Goal: Information Seeking & Learning: Learn about a topic

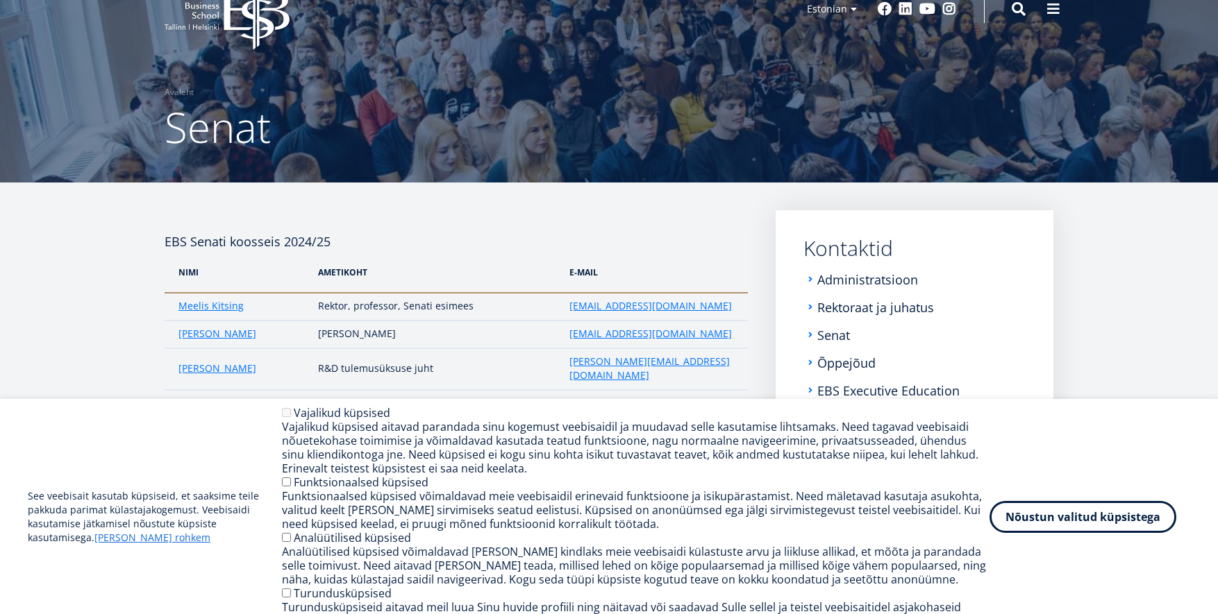
scroll to position [148, 0]
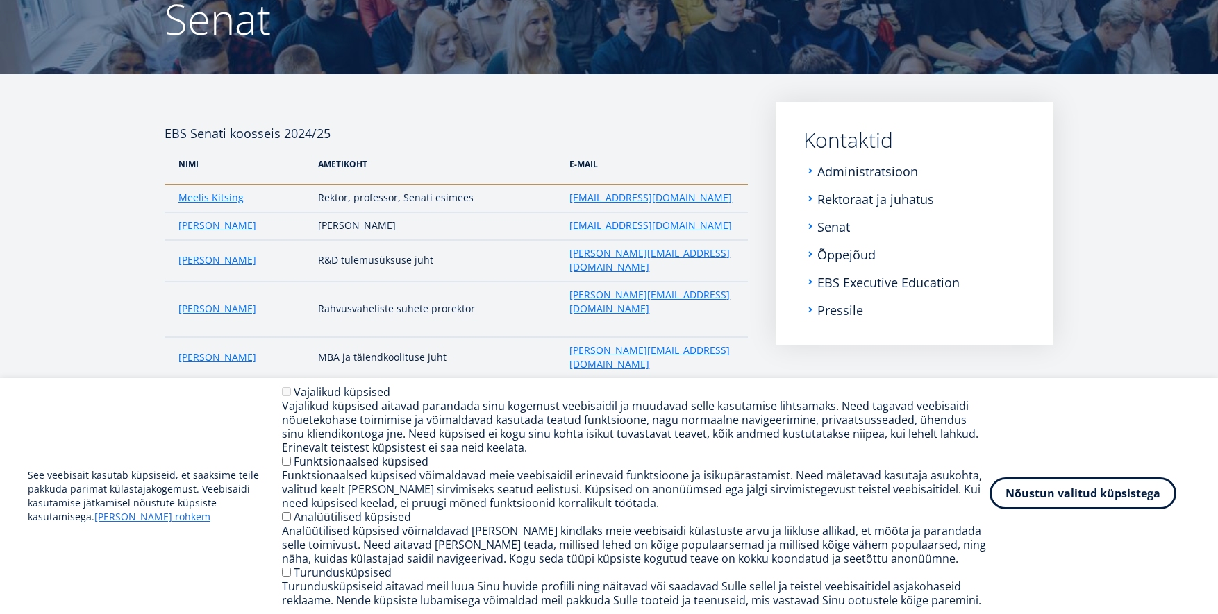
click at [1105, 503] on button "Nõustun valitud küpsistega" at bounding box center [1082, 494] width 187 height 32
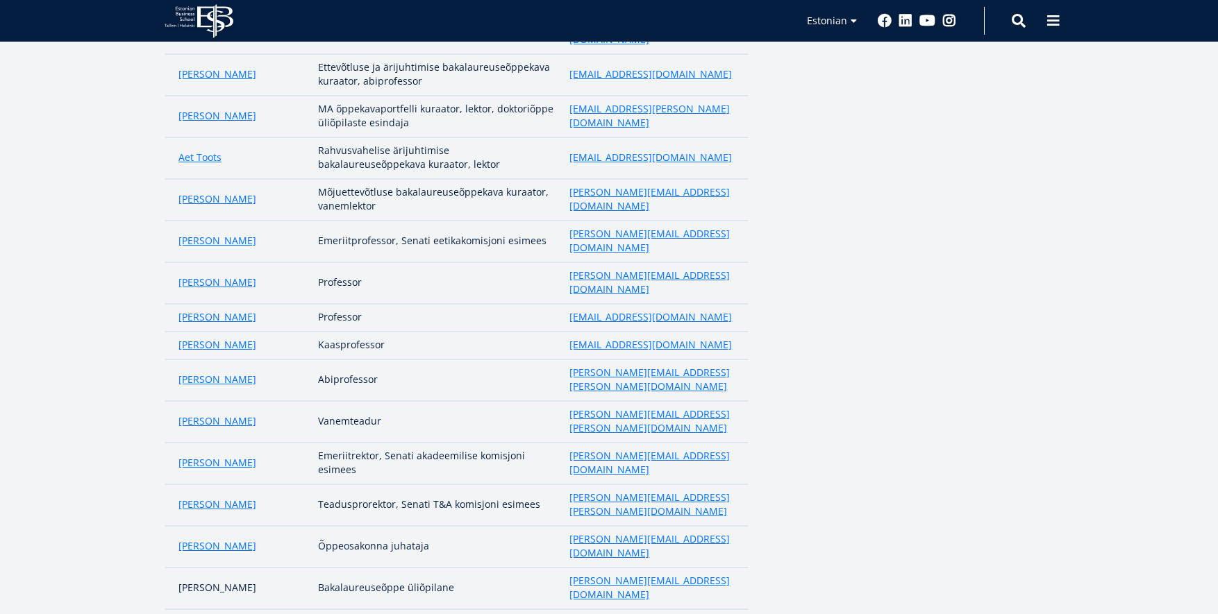
scroll to position [868, 0]
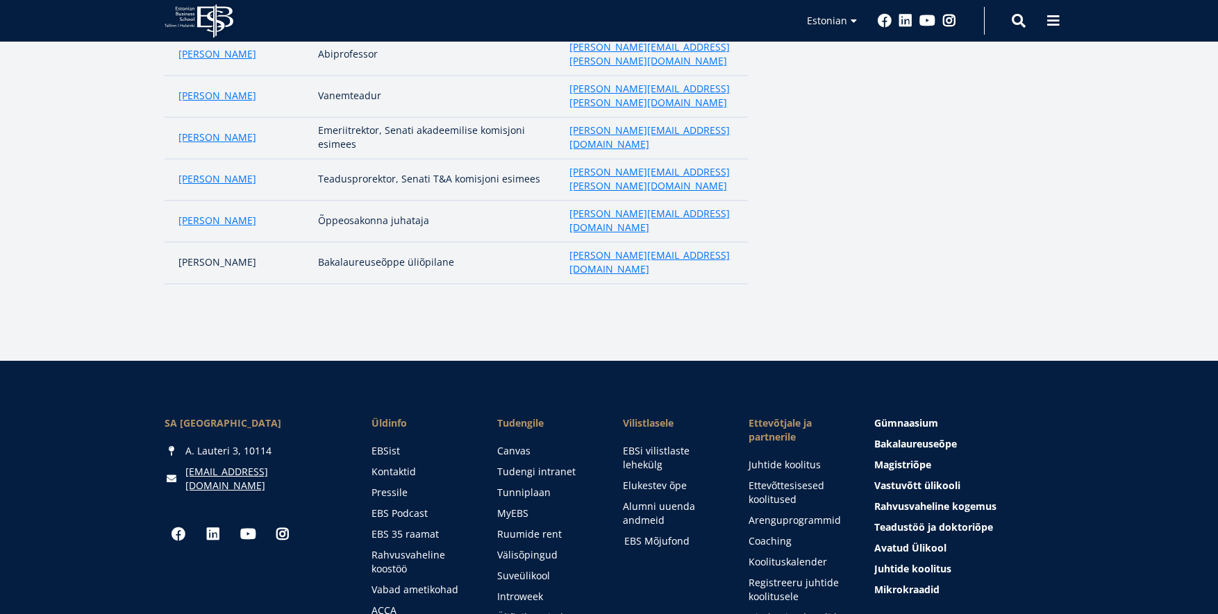
click at [672, 534] on link "EBS Mõjufond" at bounding box center [673, 541] width 98 height 14
click at [917, 541] on span "Avatud Ülikool Tutvu ja registreeru" at bounding box center [911, 547] width 72 height 13
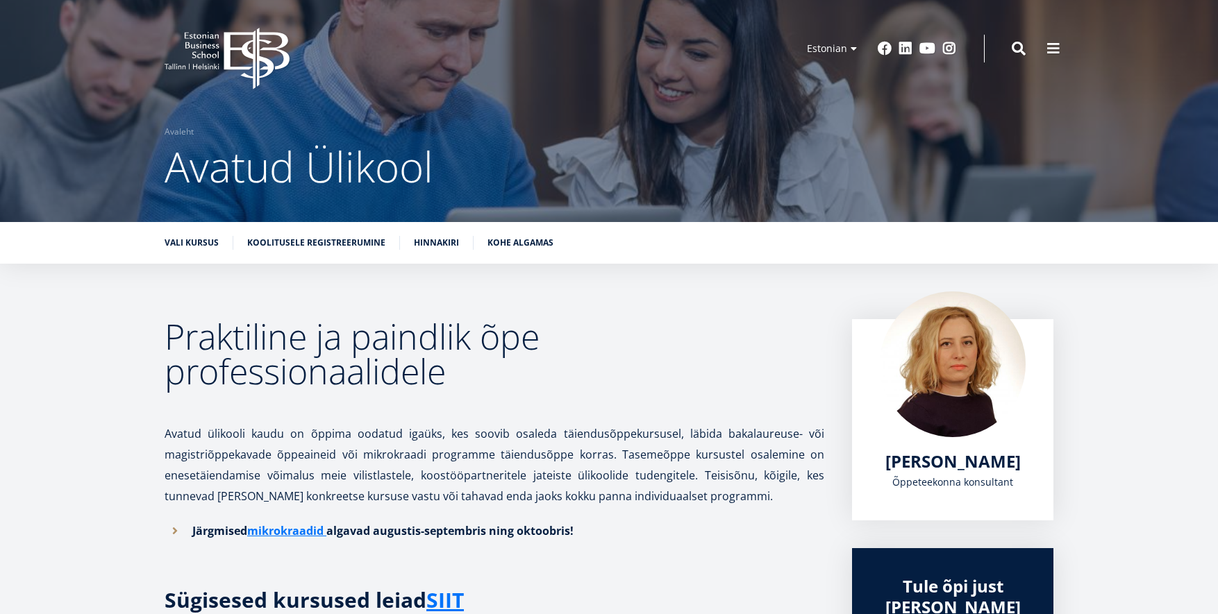
drag, startPoint x: 226, startPoint y: 51, endPoint x: 253, endPoint y: 55, distance: 27.4
click at [226, 51] on icon at bounding box center [256, 59] width 65 height 62
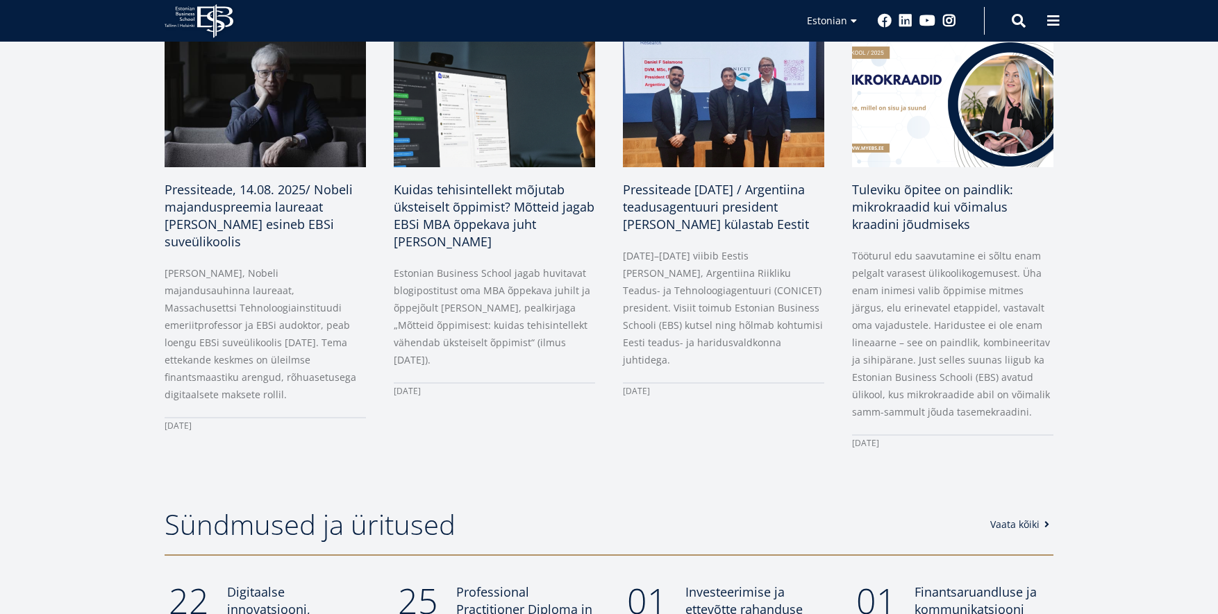
scroll to position [782, 0]
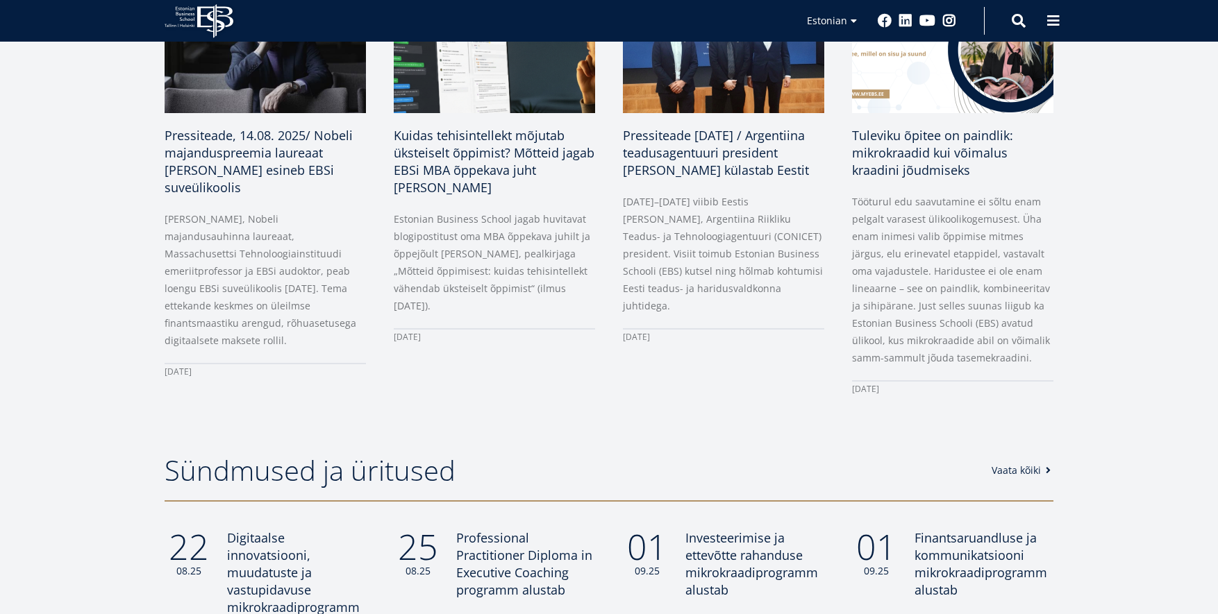
click at [1023, 471] on link "Vaata kõiki" at bounding box center [1022, 471] width 63 height 14
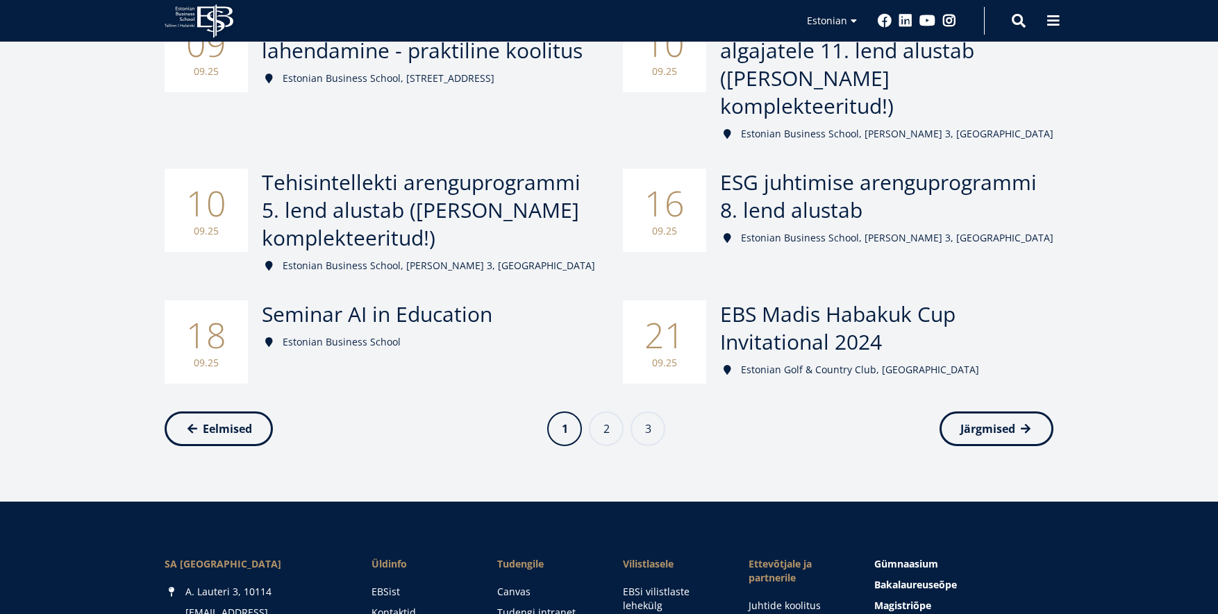
scroll to position [770, 0]
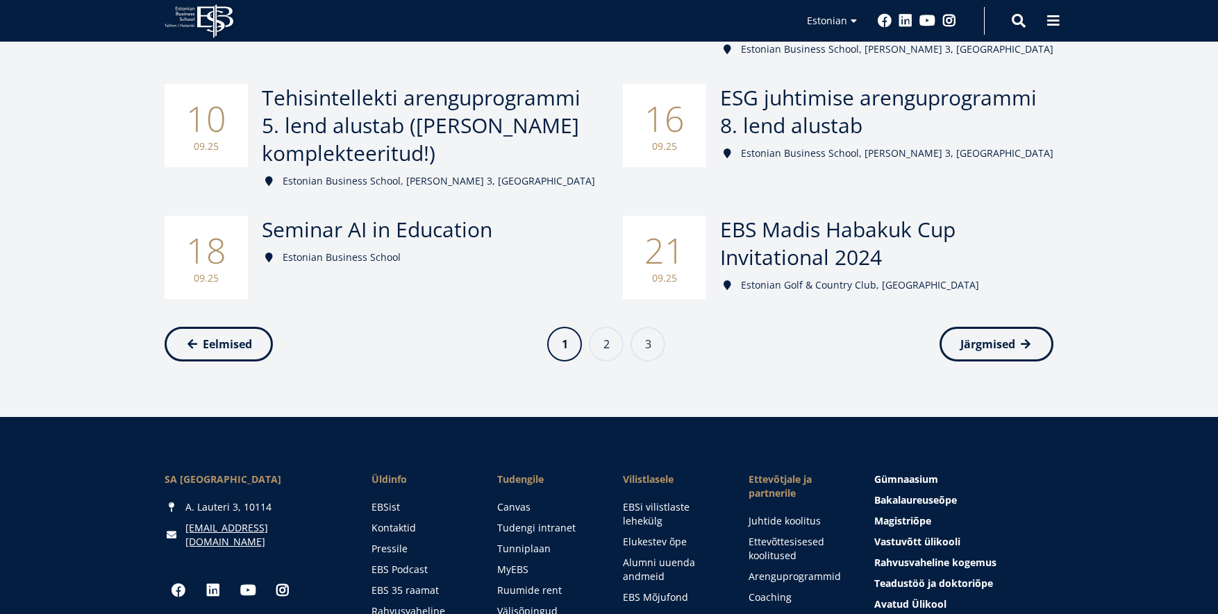
click at [620, 327] on li "Page 2" at bounding box center [606, 344] width 35 height 35
click at [612, 326] on link "Page 2" at bounding box center [606, 343] width 35 height 35
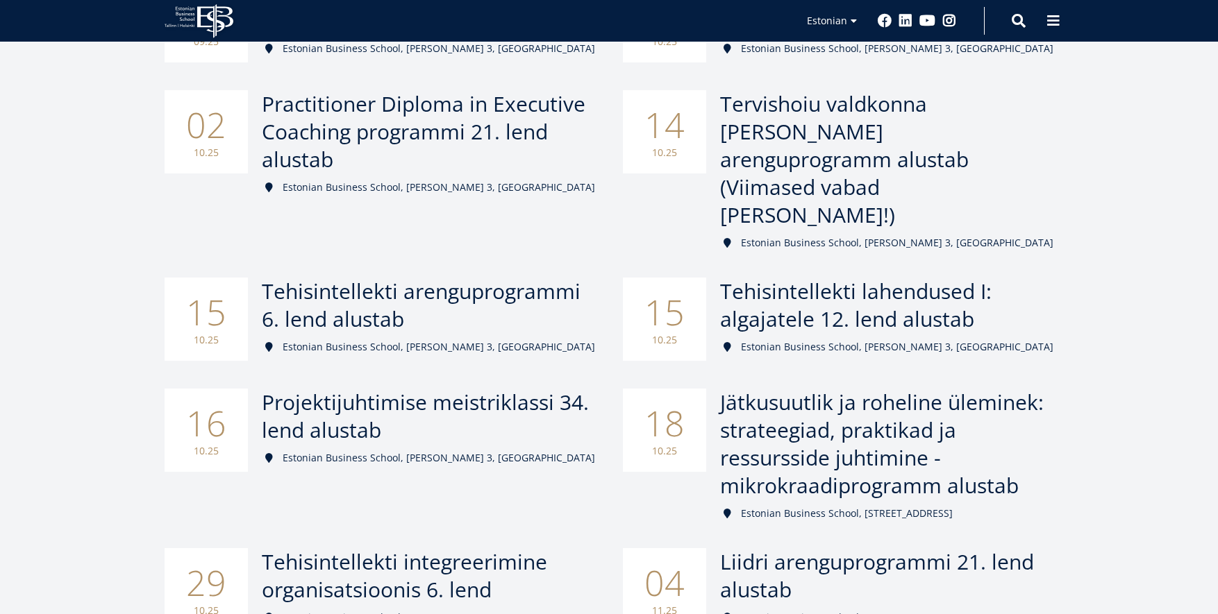
scroll to position [634, 0]
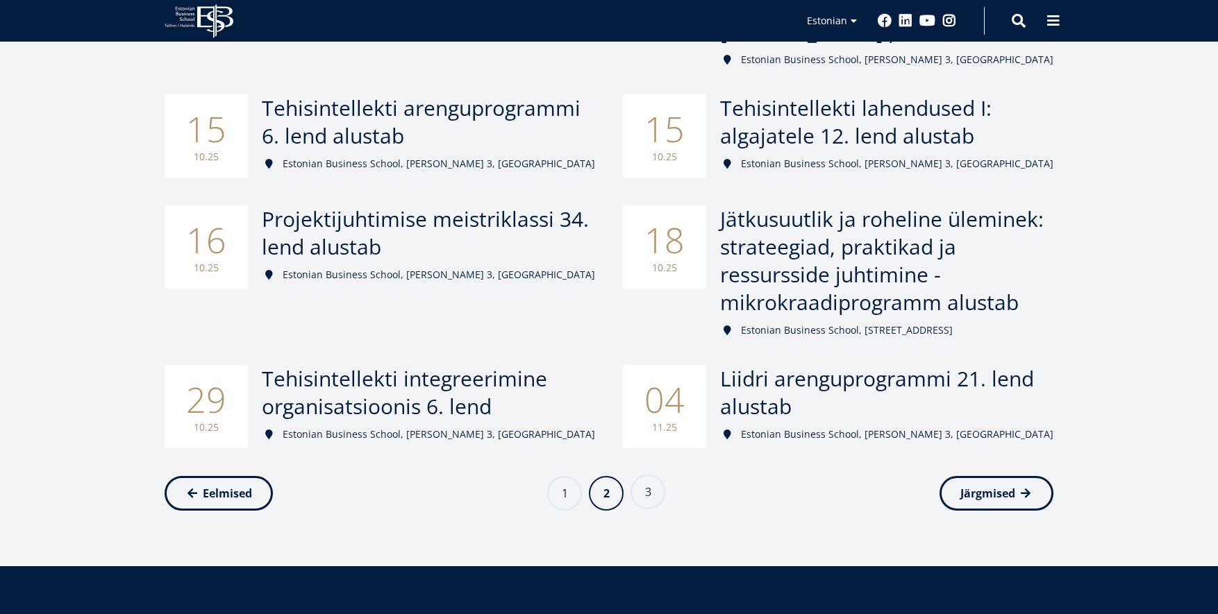
click at [639, 475] on link "Page 3" at bounding box center [647, 492] width 35 height 35
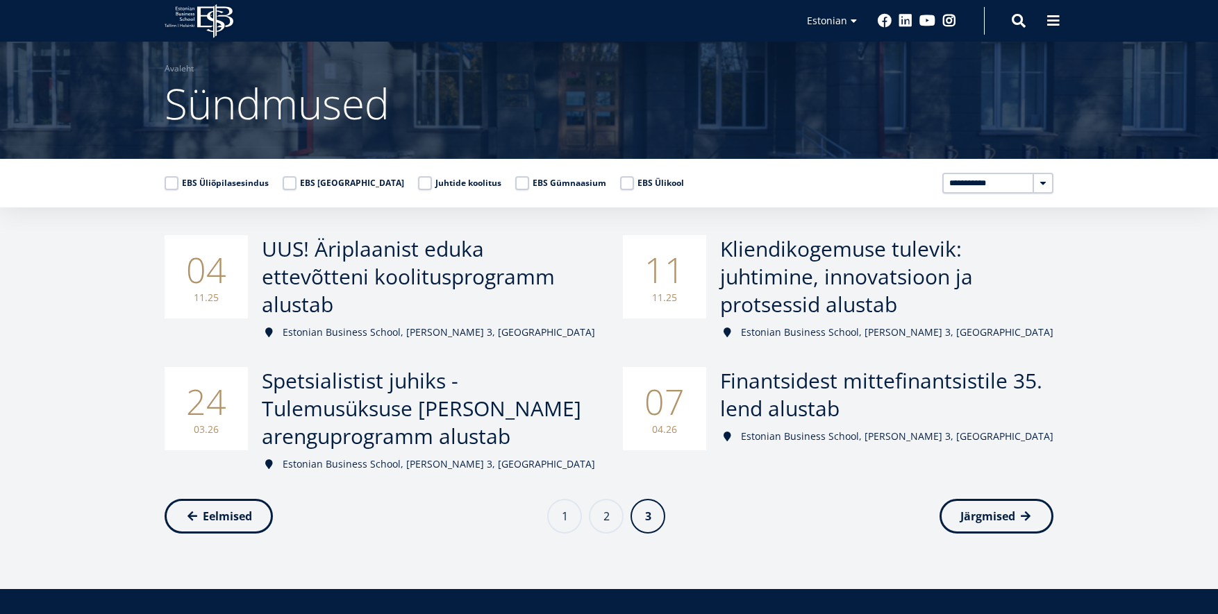
scroll to position [241, 0]
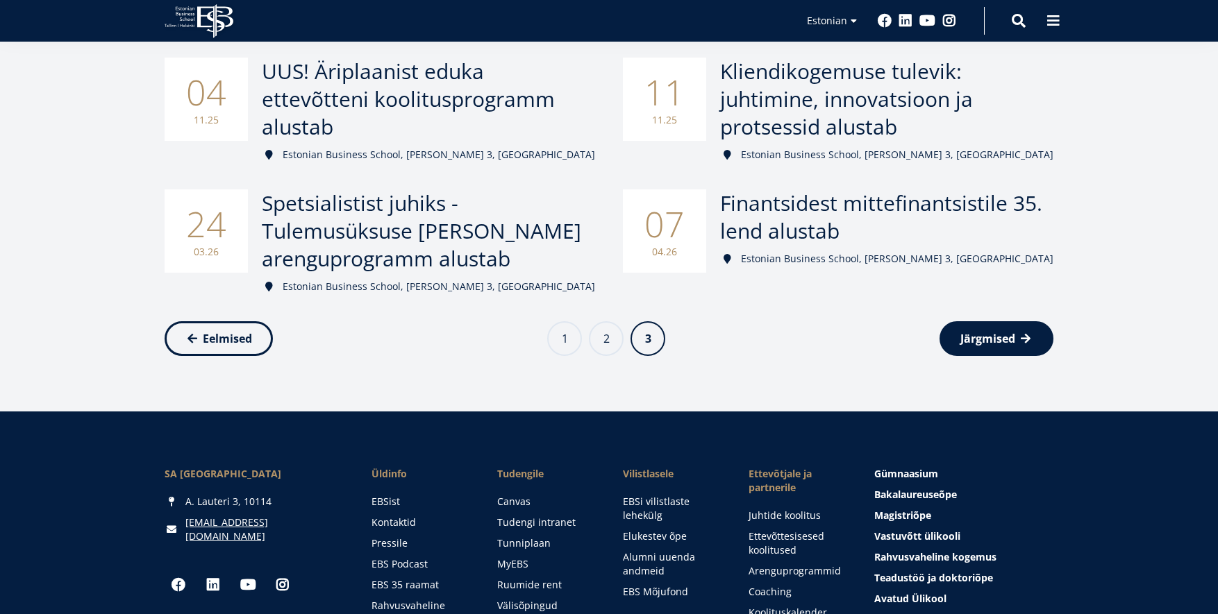
click at [981, 340] on span "Järgmised" at bounding box center [987, 339] width 55 height 14
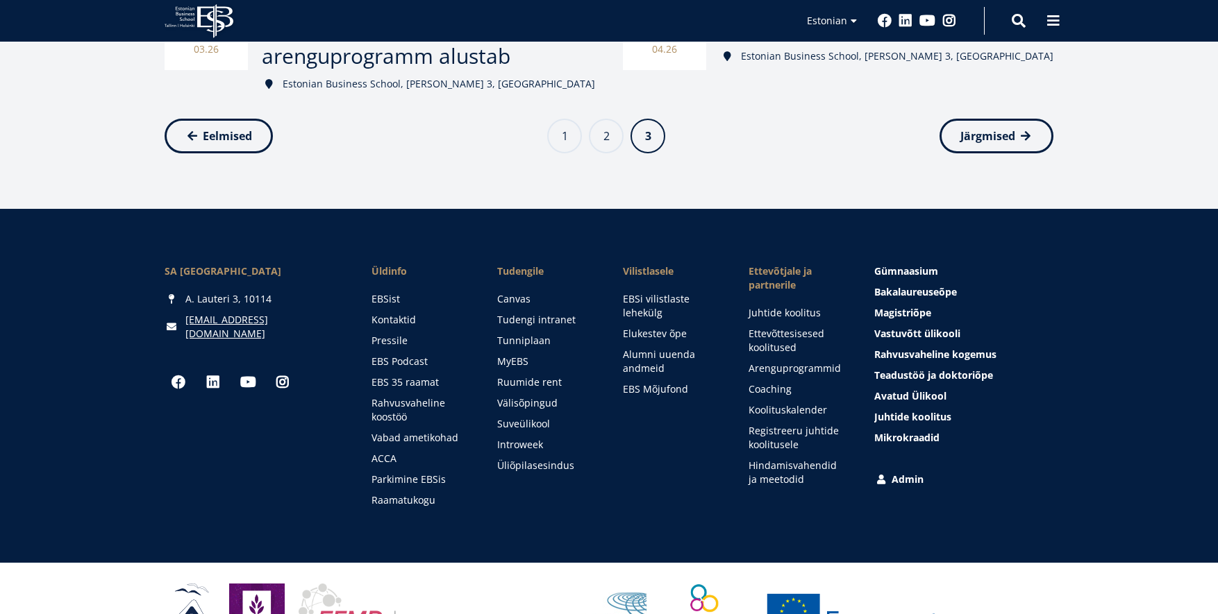
scroll to position [174, 0]
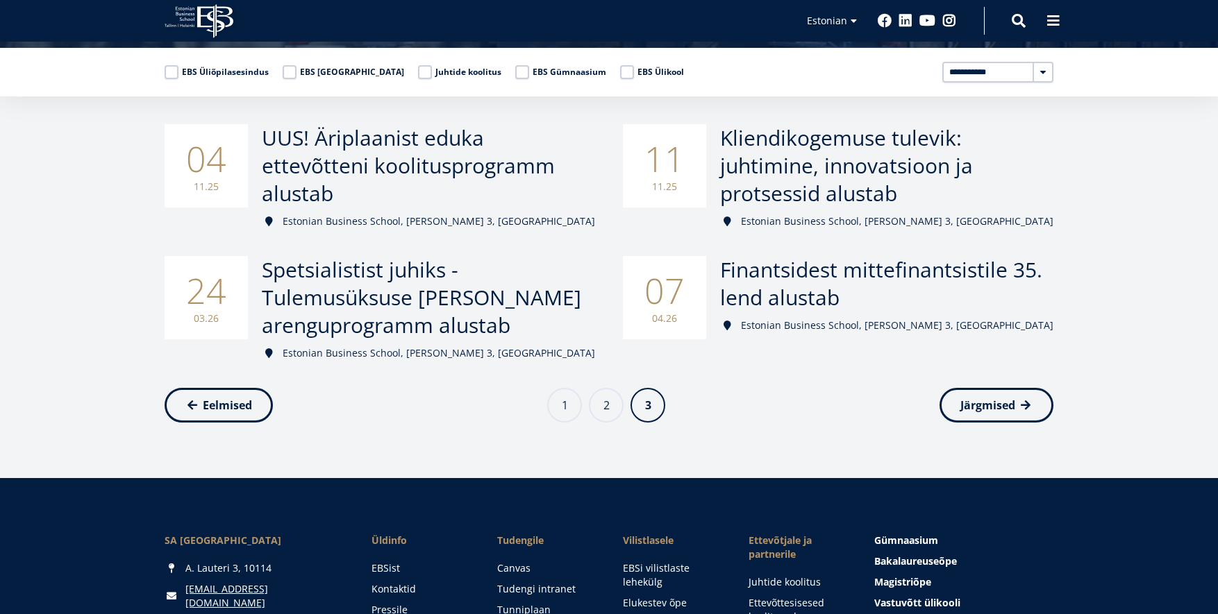
click at [1041, 73] on select "**********" at bounding box center [997, 72] width 111 height 21
select select "****"
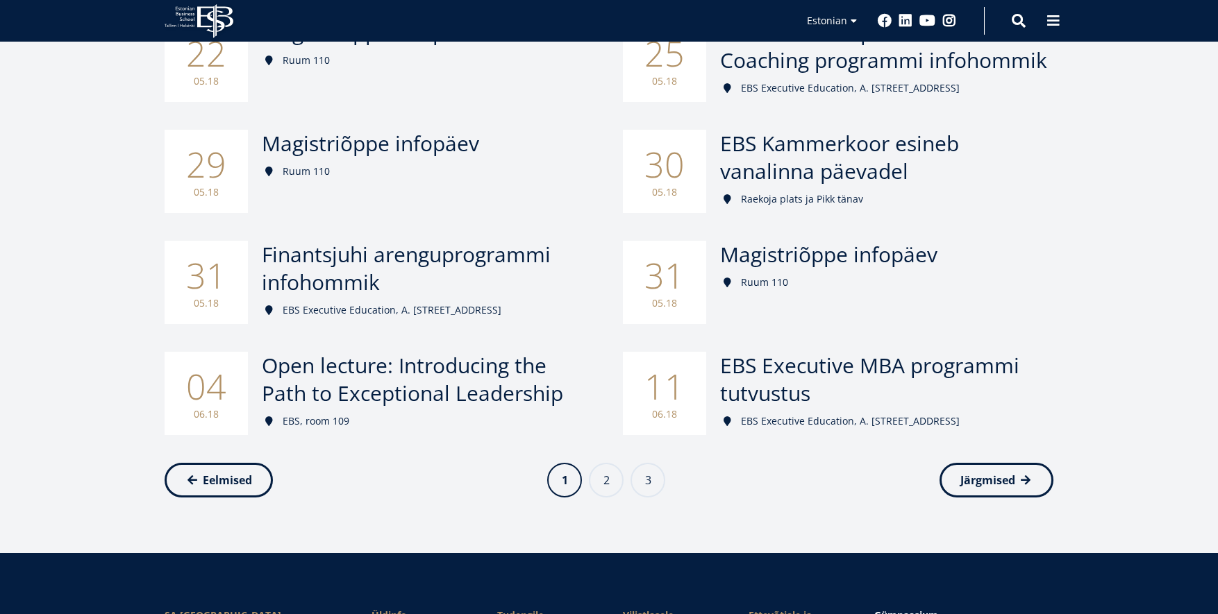
scroll to position [517, 0]
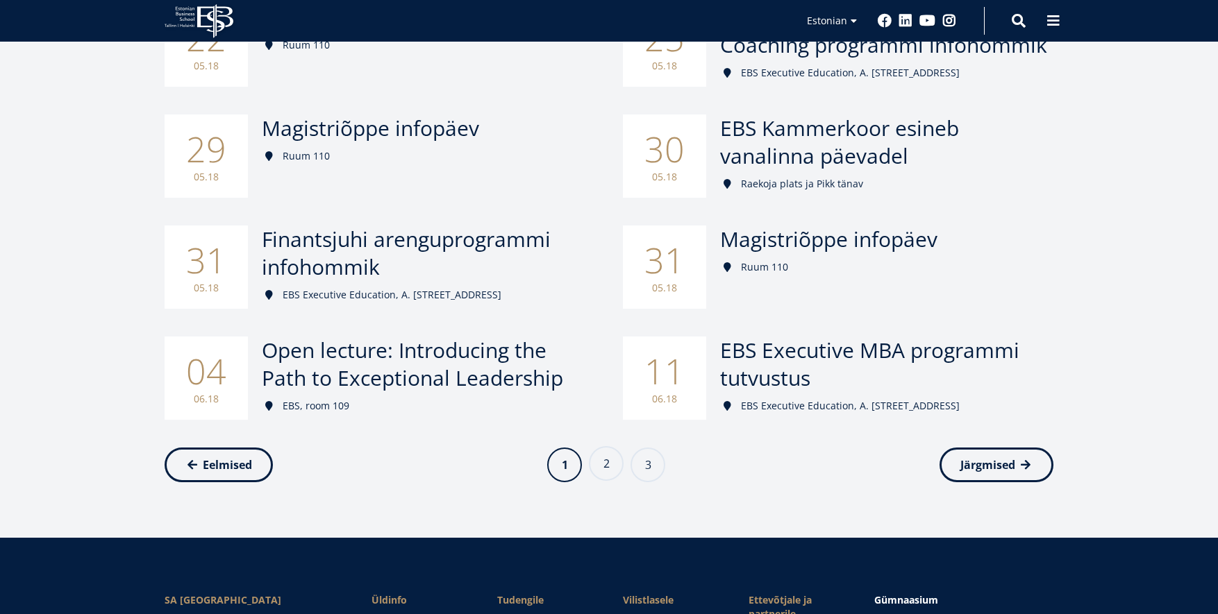
click at [614, 457] on link "Page 2" at bounding box center [606, 463] width 35 height 35
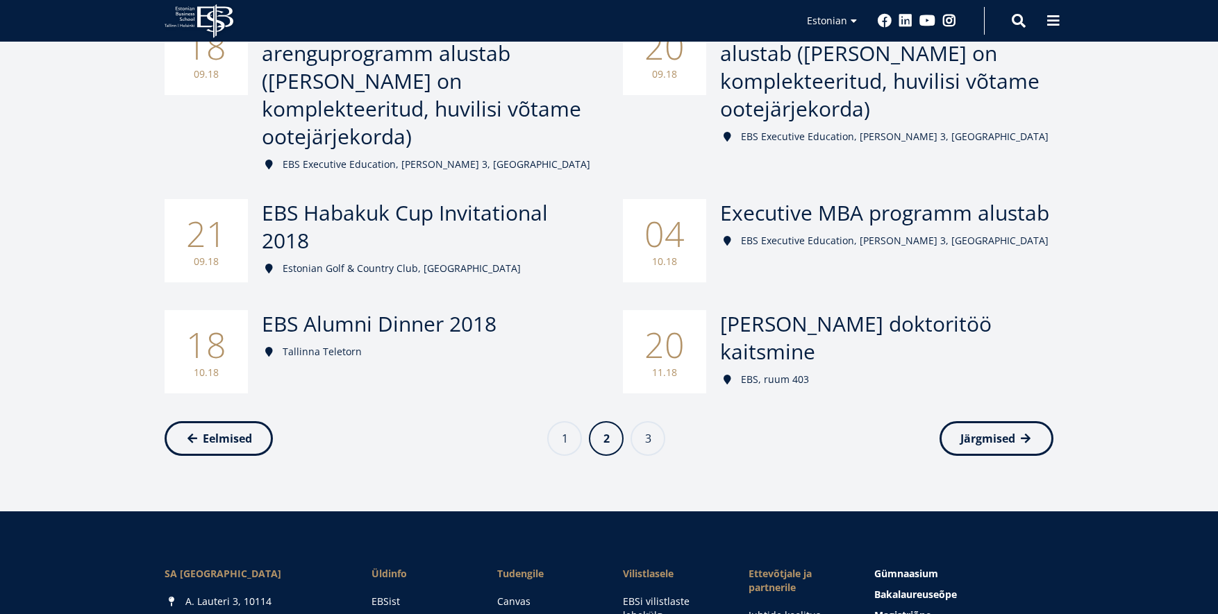
scroll to position [663, 0]
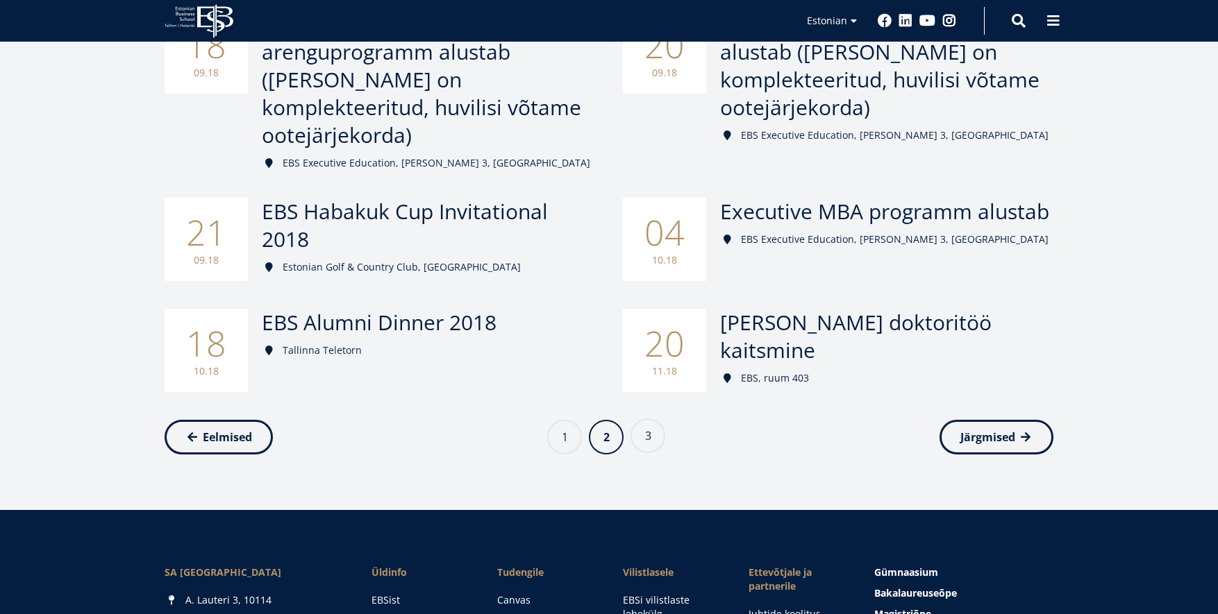
click at [640, 419] on link "Page 3" at bounding box center [647, 436] width 35 height 35
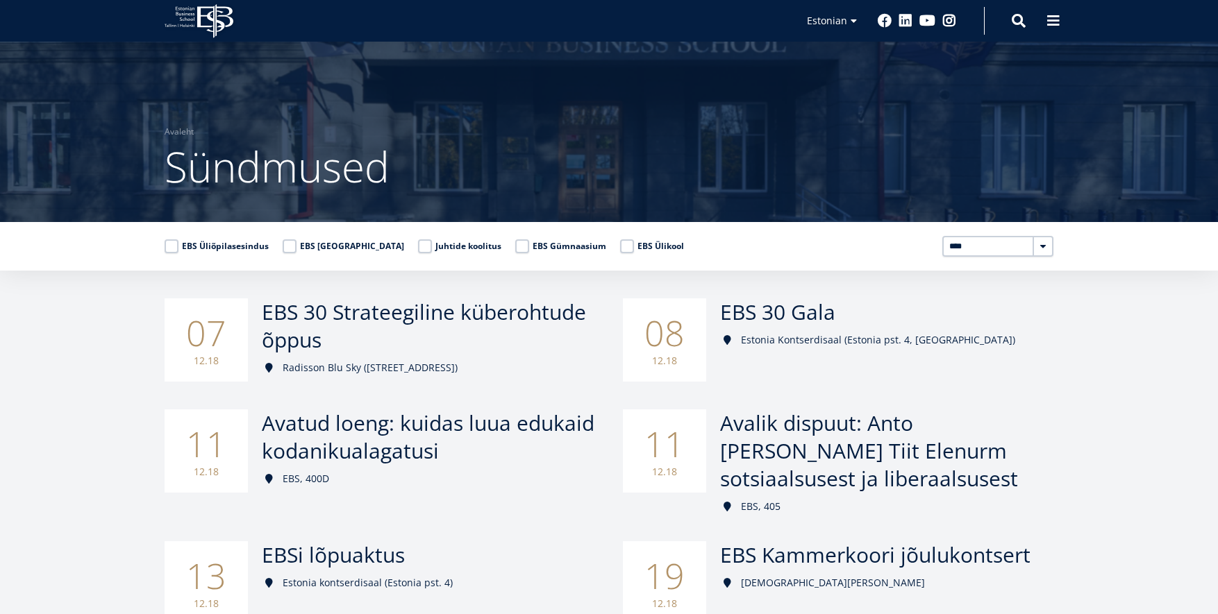
click at [212, 19] on icon at bounding box center [215, 21] width 36 height 34
